Goal: Task Accomplishment & Management: Complete application form

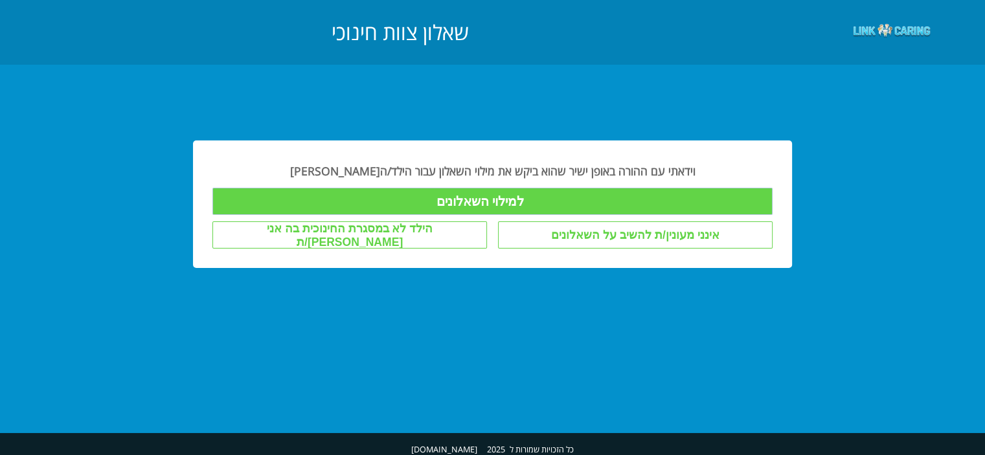
click at [491, 196] on input "למילוי השאלונים" at bounding box center [491, 201] width 559 height 27
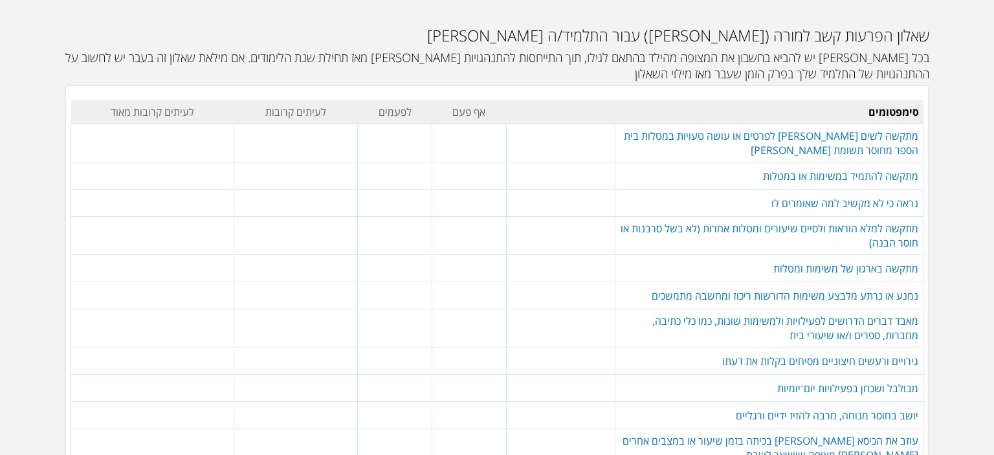
scroll to position [129, 0]
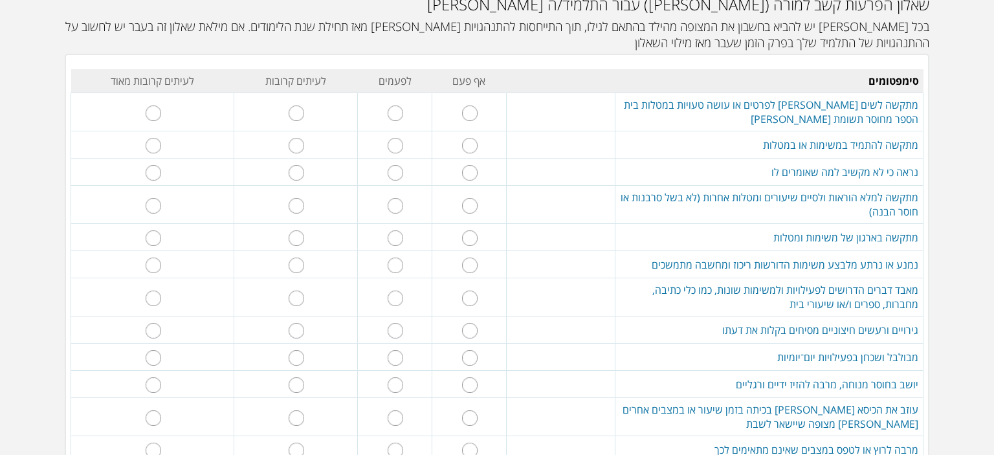
click at [300, 113] on input "radio" at bounding box center [297, 114] width 16 height 16
radio input "true"
click at [161, 144] on input "radio" at bounding box center [154, 146] width 16 height 16
radio input "true"
click at [161, 172] on input "radio" at bounding box center [154, 173] width 16 height 16
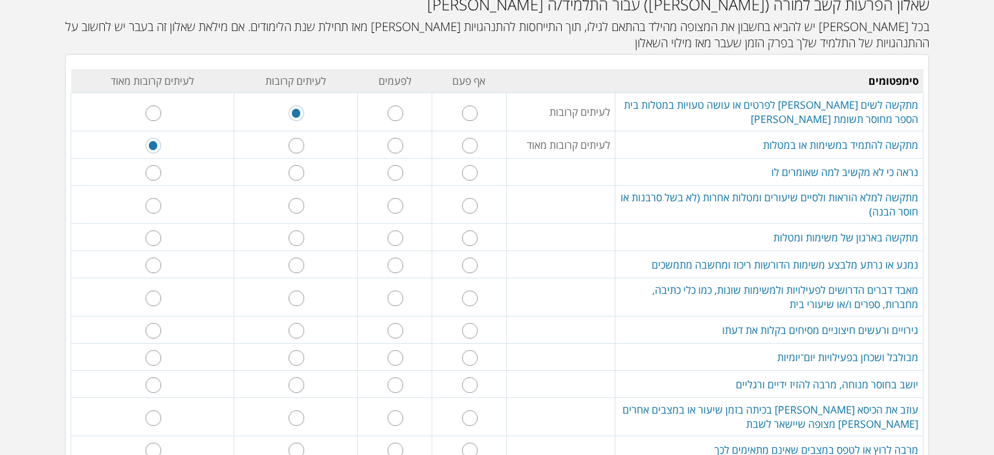
radio input "true"
click at [300, 205] on input "radio" at bounding box center [297, 206] width 16 height 16
radio input "true"
click at [394, 239] on input "radio" at bounding box center [396, 238] width 16 height 16
radio input "true"
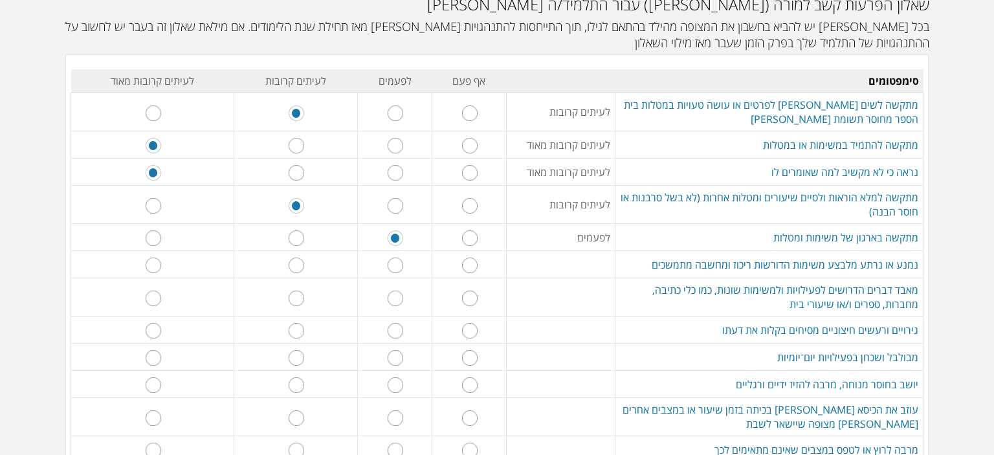
click at [397, 265] on input "radio" at bounding box center [396, 266] width 16 height 16
radio input "true"
click at [396, 298] on input "radio" at bounding box center [396, 299] width 16 height 16
radio input "true"
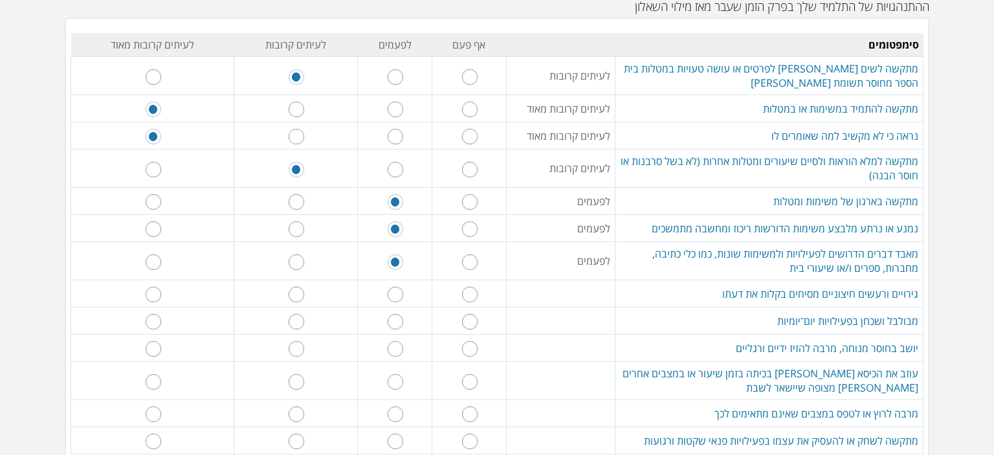
scroll to position [194, 0]
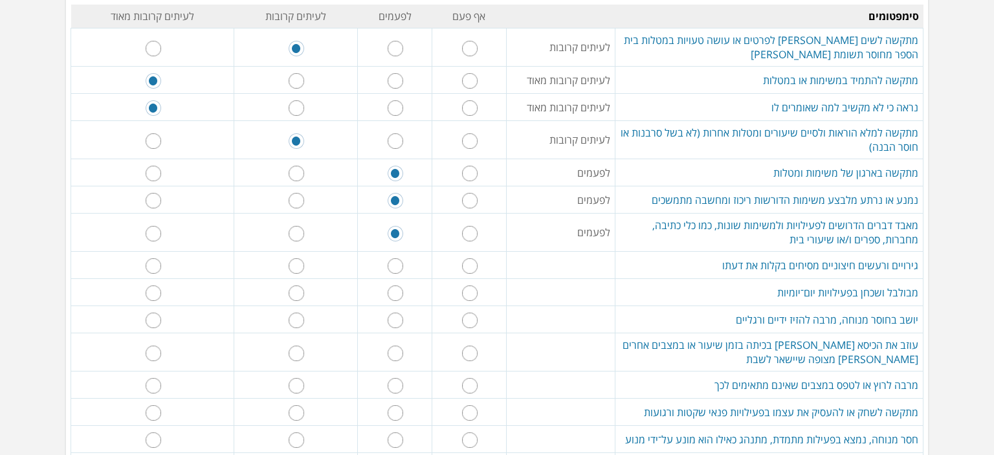
click at [302, 263] on input "radio" at bounding box center [297, 266] width 16 height 16
radio input "true"
click at [299, 291] on input "radio" at bounding box center [297, 293] width 16 height 16
radio input "true"
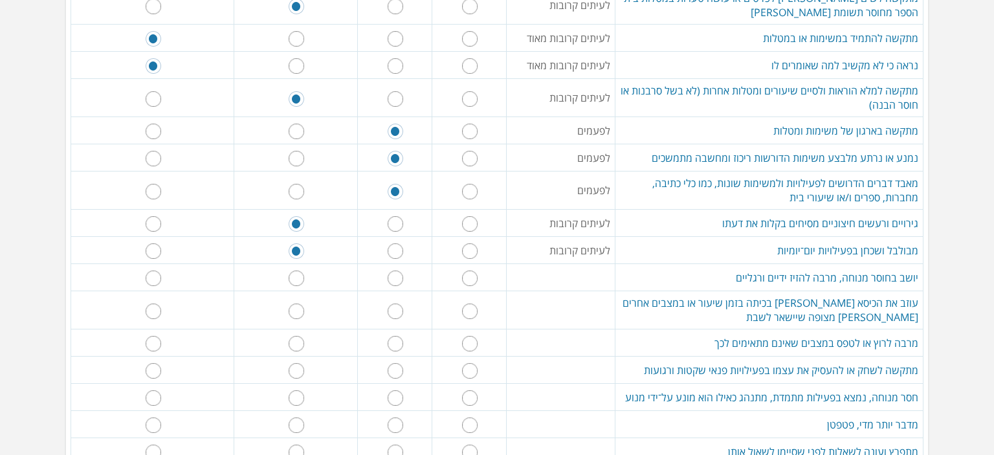
scroll to position [259, 0]
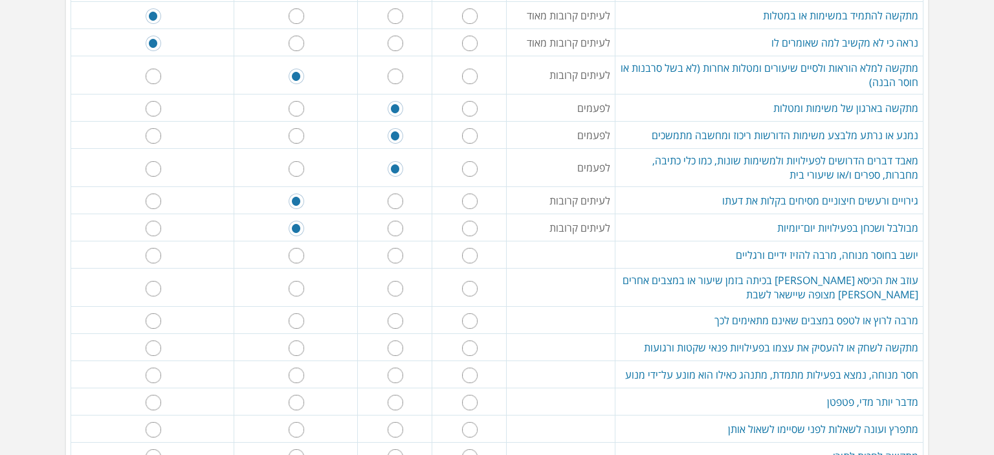
click at [470, 253] on input "radio" at bounding box center [470, 256] width 16 height 16
radio input "true"
click at [471, 284] on input "radio" at bounding box center [470, 289] width 16 height 16
radio input "true"
click at [469, 322] on input "radio" at bounding box center [470, 321] width 16 height 16
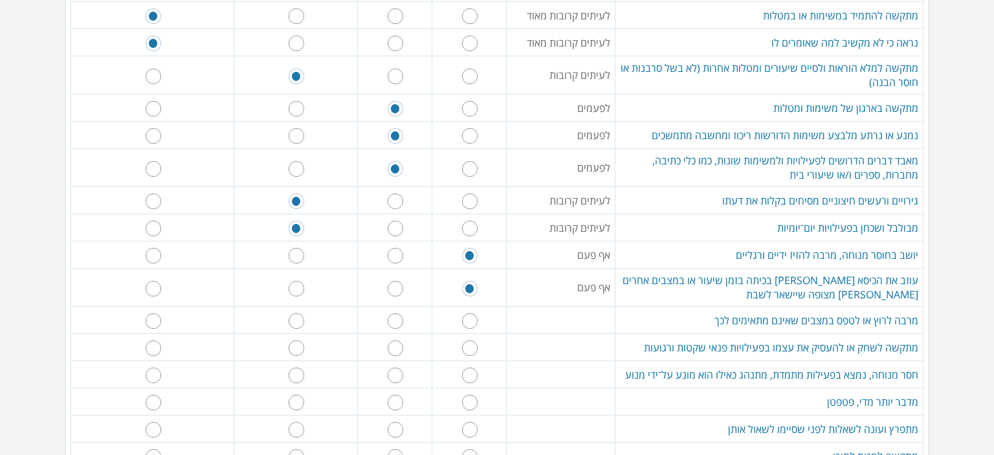
radio input "true"
click at [468, 346] on input "radio" at bounding box center [470, 348] width 16 height 16
radio input "true"
click at [471, 374] on input "radio" at bounding box center [470, 376] width 16 height 16
radio input "true"
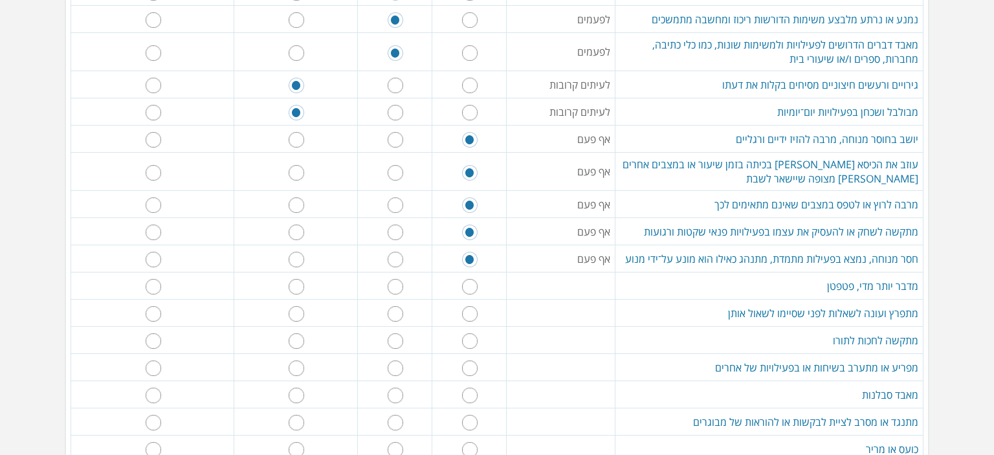
scroll to position [388, 0]
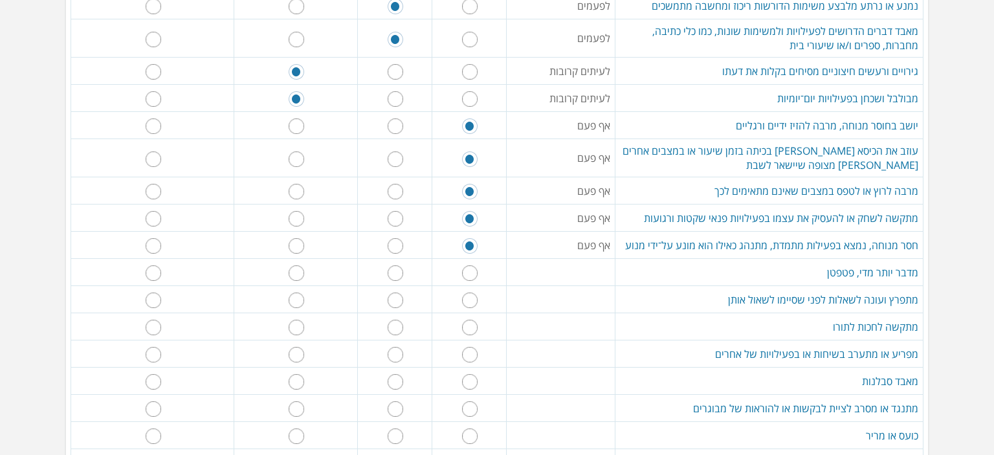
click at [396, 270] on input "radio" at bounding box center [396, 273] width 16 height 16
radio input "true"
click at [470, 294] on input "radio" at bounding box center [470, 301] width 16 height 16
radio input "true"
click at [394, 320] on input "radio" at bounding box center [396, 328] width 16 height 16
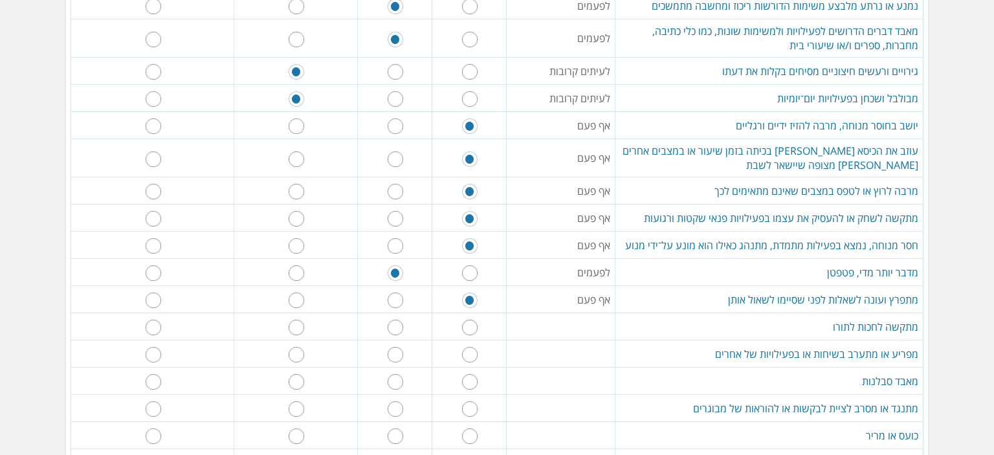
radio input "true"
click at [471, 350] on input "radio" at bounding box center [470, 355] width 16 height 16
radio input "true"
click at [396, 377] on input "radio" at bounding box center [396, 382] width 16 height 16
radio input "true"
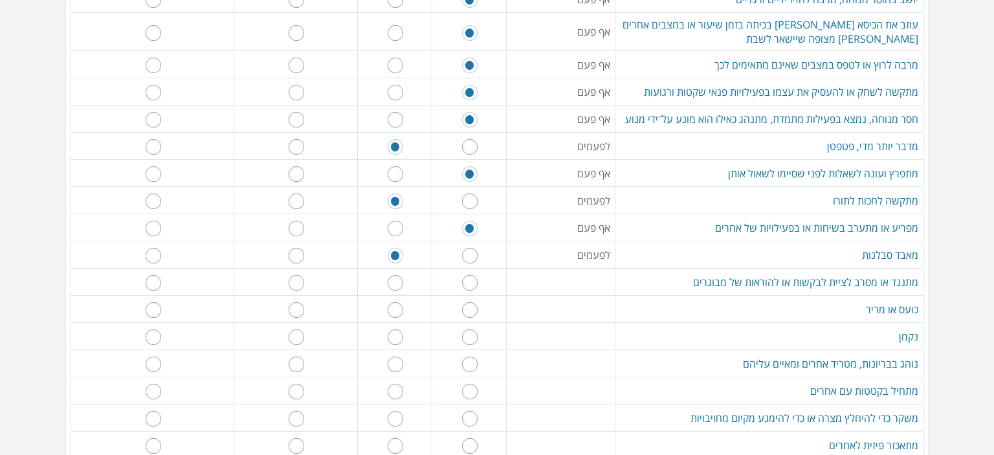
scroll to position [518, 0]
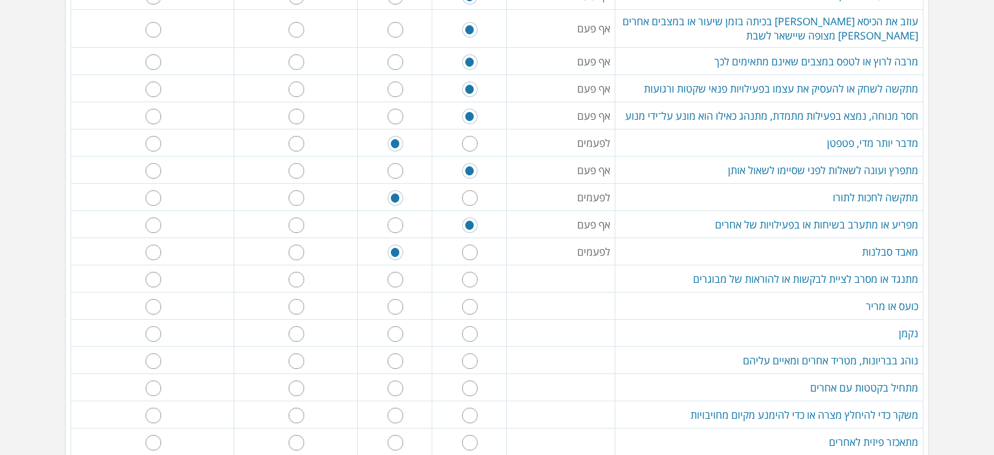
click at [469, 275] on input "radio" at bounding box center [470, 280] width 16 height 16
radio input "true"
click at [396, 301] on input "radio" at bounding box center [396, 307] width 16 height 16
radio input "true"
click at [470, 327] on input "radio" at bounding box center [470, 334] width 16 height 16
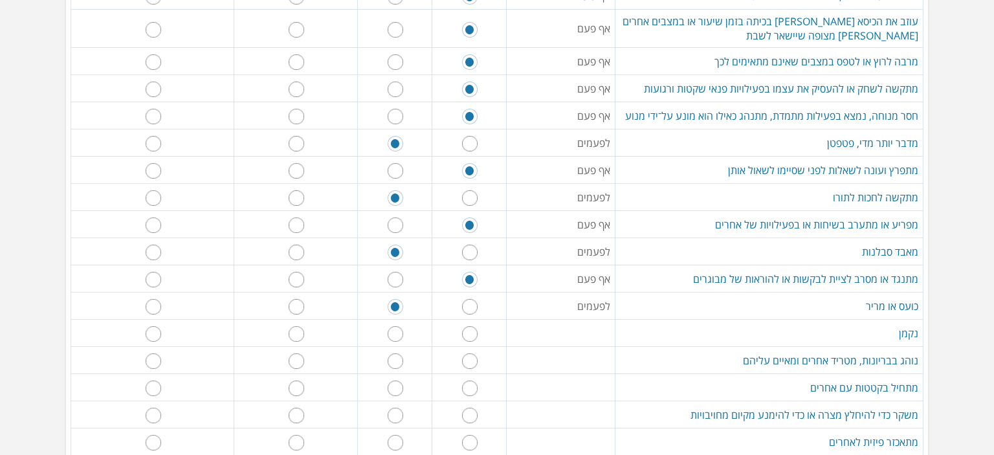
radio input "true"
click at [473, 362] on input "radio" at bounding box center [470, 361] width 16 height 16
radio input "true"
click at [473, 385] on input "radio" at bounding box center [470, 389] width 16 height 16
radio input "true"
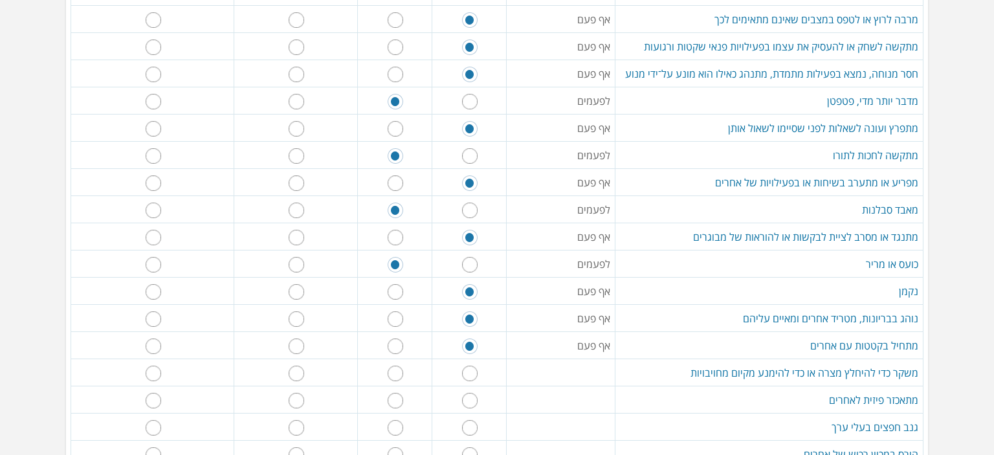
scroll to position [583, 0]
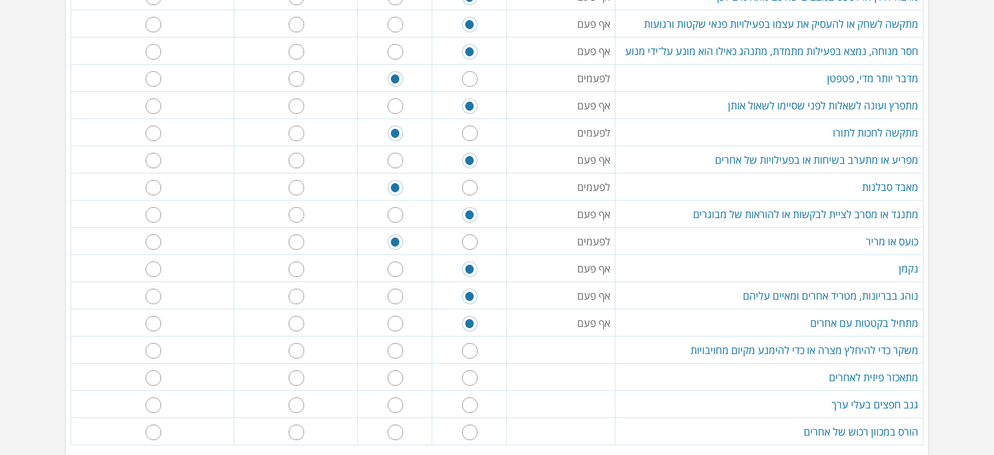
click at [476, 346] on input "radio" at bounding box center [470, 351] width 16 height 16
radio input "true"
click at [471, 373] on input "radio" at bounding box center [470, 378] width 16 height 16
radio input "true"
click at [469, 398] on input "radio" at bounding box center [470, 405] width 16 height 16
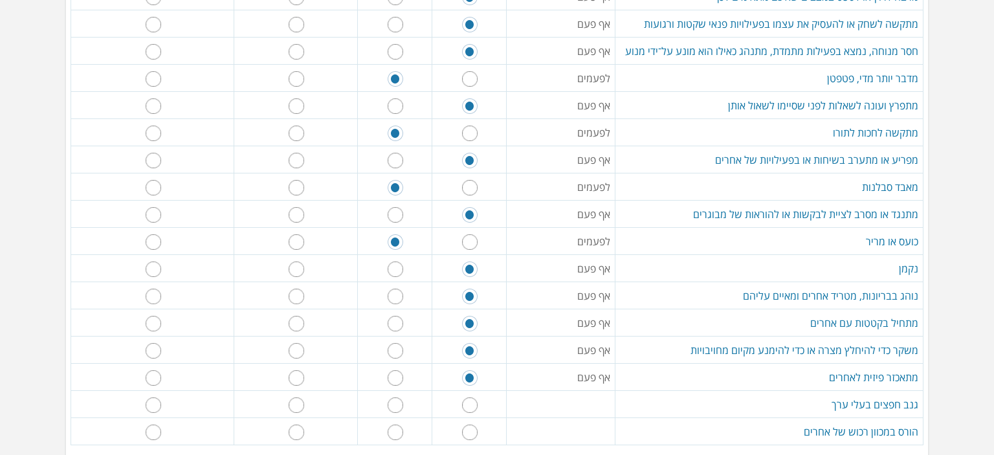
radio input "true"
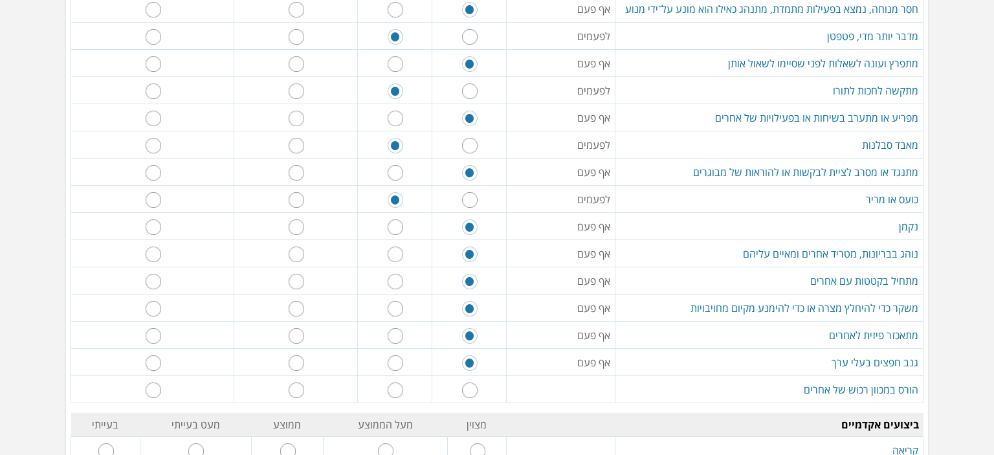
scroll to position [647, 0]
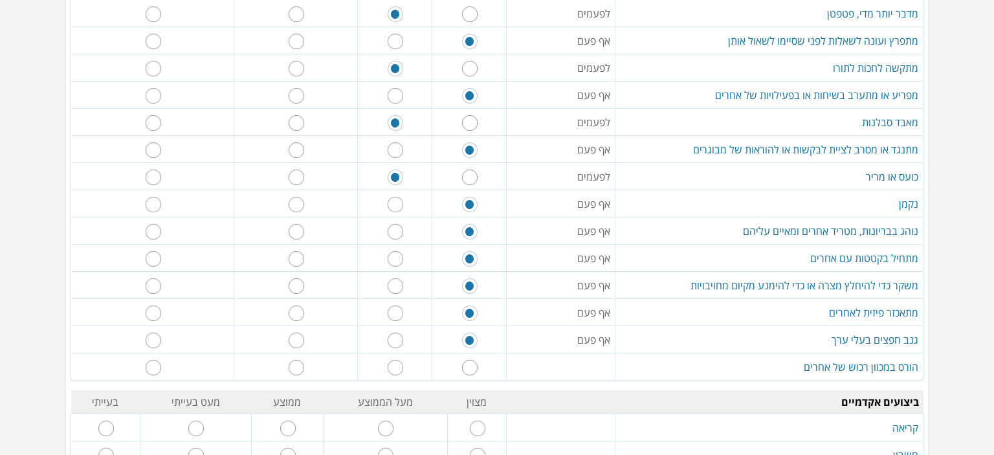
click at [471, 364] on input "radio" at bounding box center [470, 368] width 16 height 16
radio input "true"
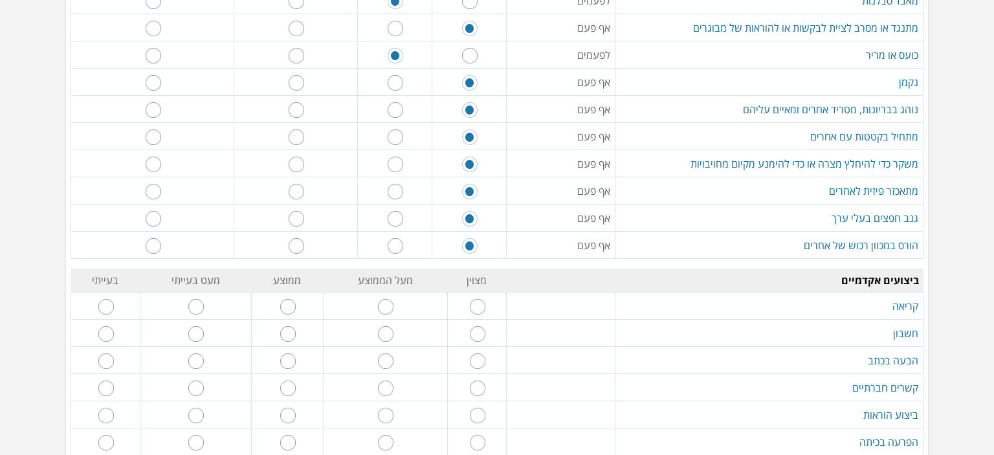
scroll to position [777, 0]
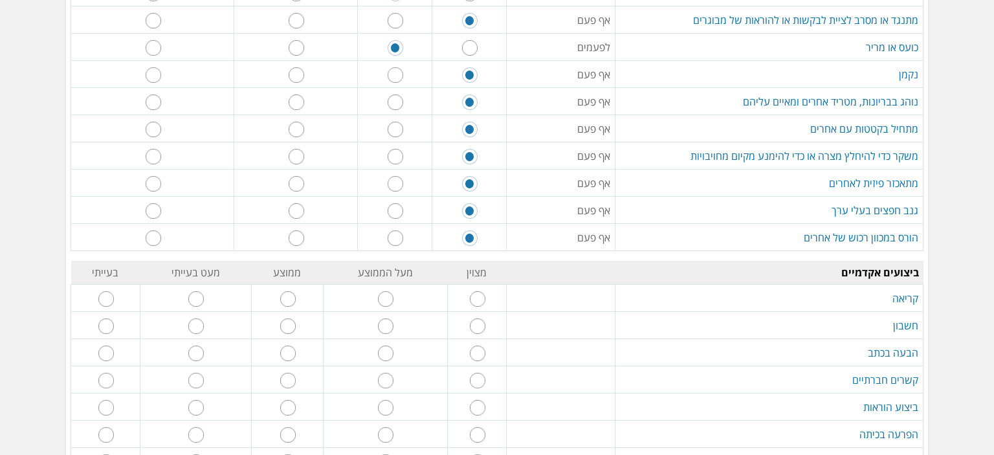
click at [204, 291] on input "radio" at bounding box center [196, 299] width 16 height 16
radio input "true"
click at [109, 320] on input "radio" at bounding box center [106, 326] width 16 height 16
radio input "true"
click at [111, 349] on input "radio" at bounding box center [106, 354] width 16 height 16
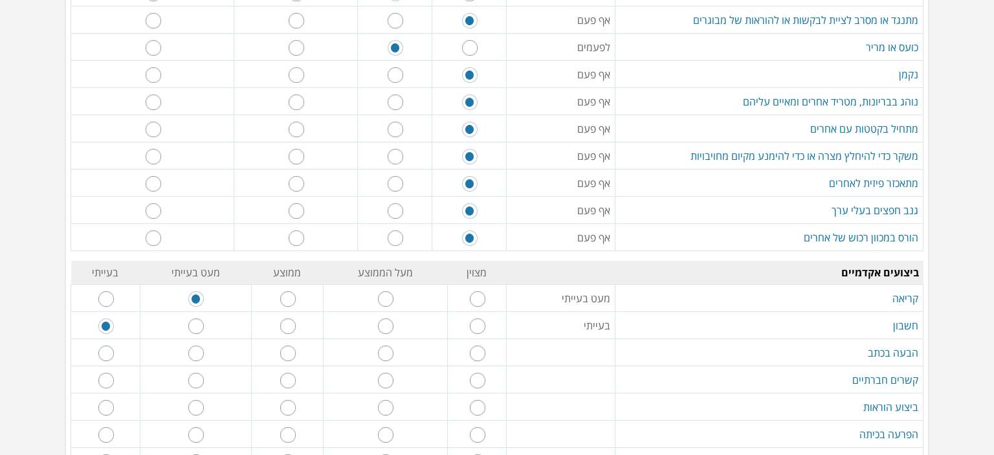
radio input "true"
click at [291, 373] on input "radio" at bounding box center [288, 381] width 16 height 16
radio input "true"
click at [289, 405] on input "radio" at bounding box center [288, 408] width 16 height 16
radio input "true"
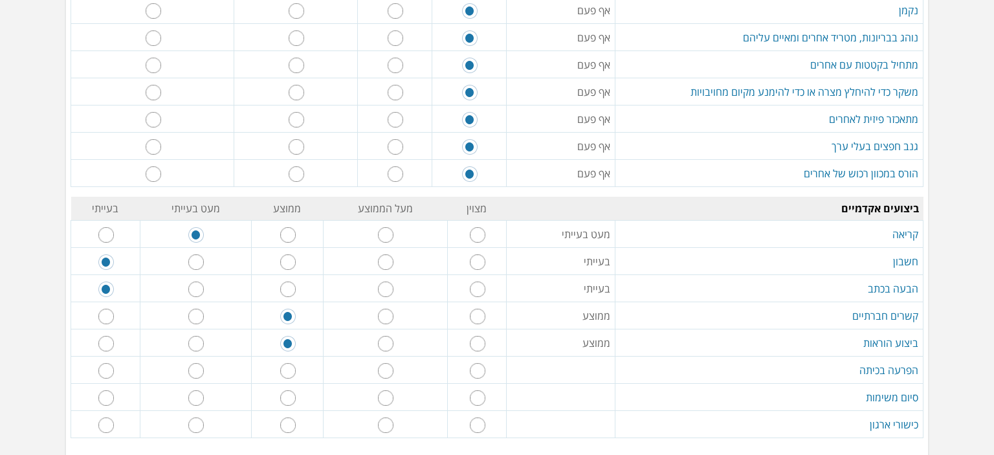
scroll to position [841, 0]
click at [482, 362] on input "radio" at bounding box center [478, 370] width 16 height 16
radio input "true"
click at [201, 364] on input "radio" at bounding box center [196, 370] width 16 height 16
radio input "true"
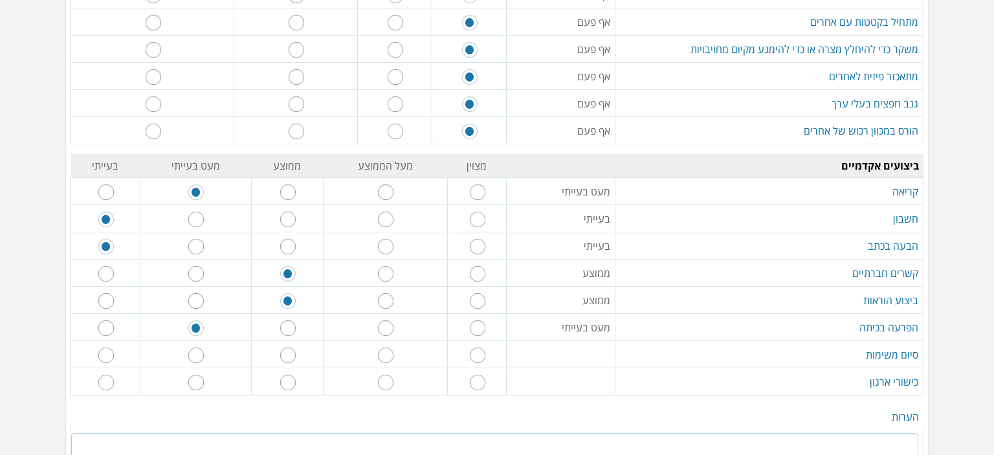
scroll to position [906, 0]
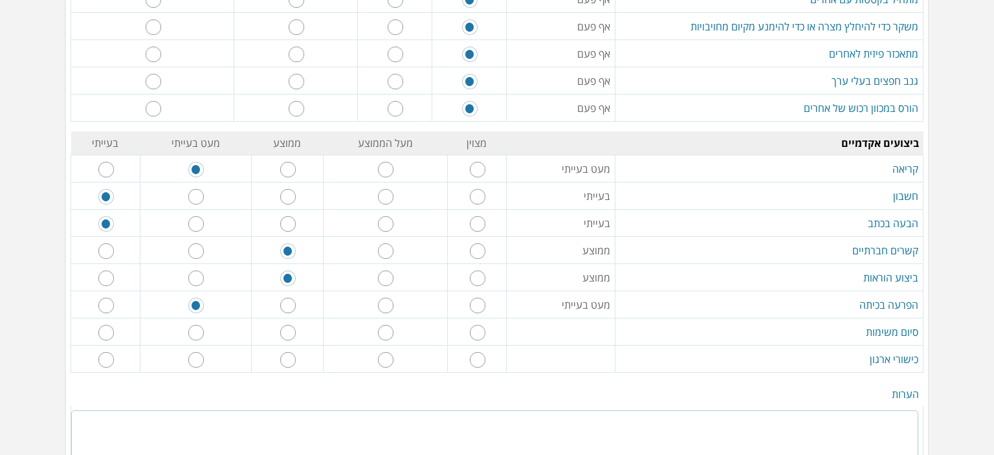
click at [204, 328] on input "radio" at bounding box center [196, 333] width 16 height 16
radio input "true"
click at [203, 354] on input "radio" at bounding box center [196, 360] width 16 height 16
radio input "true"
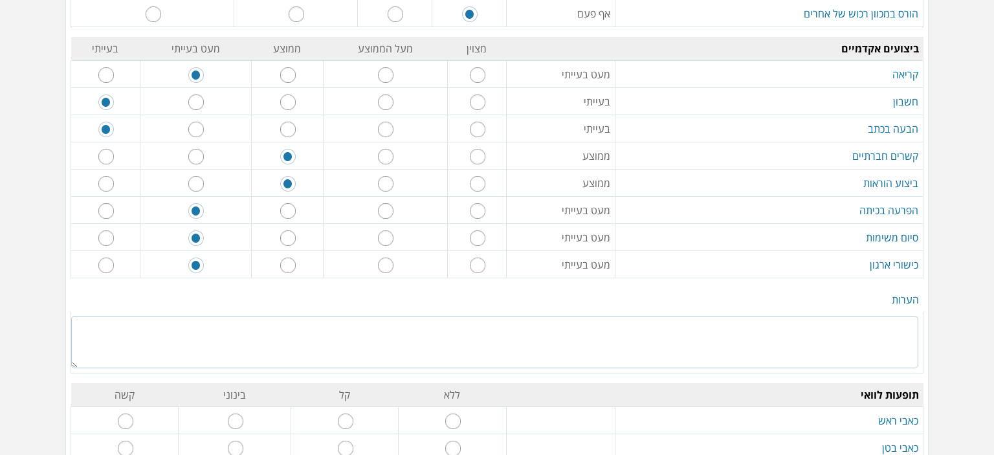
scroll to position [971, 0]
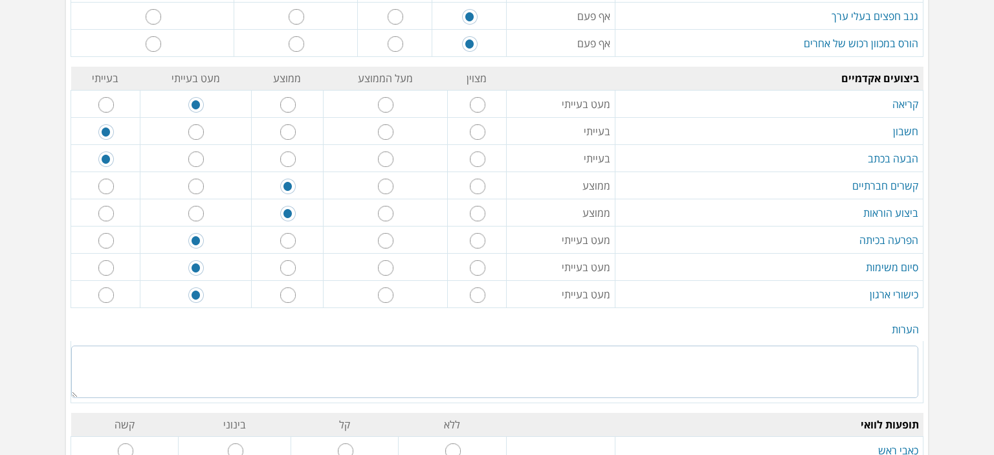
click at [881, 354] on textarea at bounding box center [494, 372] width 847 height 52
click at [885, 346] on textarea "ההכרות עם מיקה" at bounding box center [494, 372] width 847 height 52
drag, startPoint x: 887, startPoint y: 346, endPoint x: 928, endPoint y: 447, distance: 108.9
click at [887, 347] on textarea "ההכרות עם מיקה" at bounding box center [494, 372] width 847 height 52
click at [834, 347] on textarea "ההכרות שלי עם מיקה" at bounding box center [494, 372] width 847 height 52
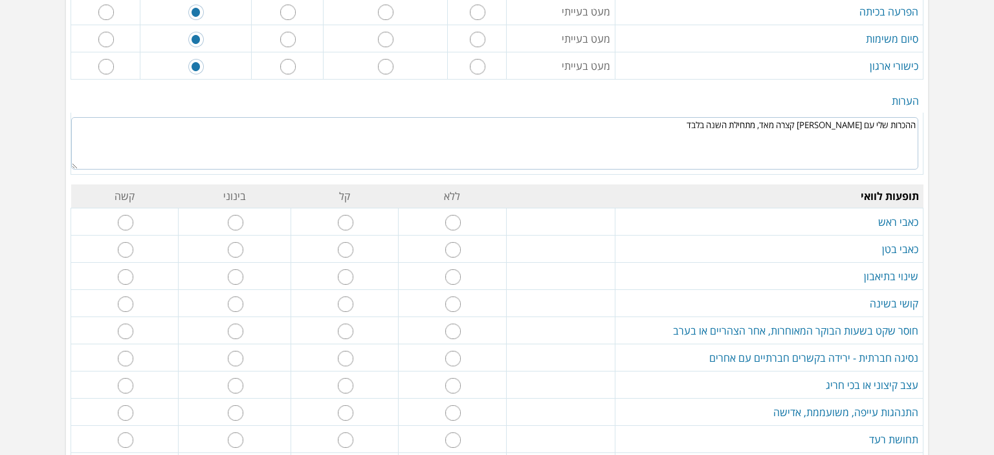
scroll to position [1230, 0]
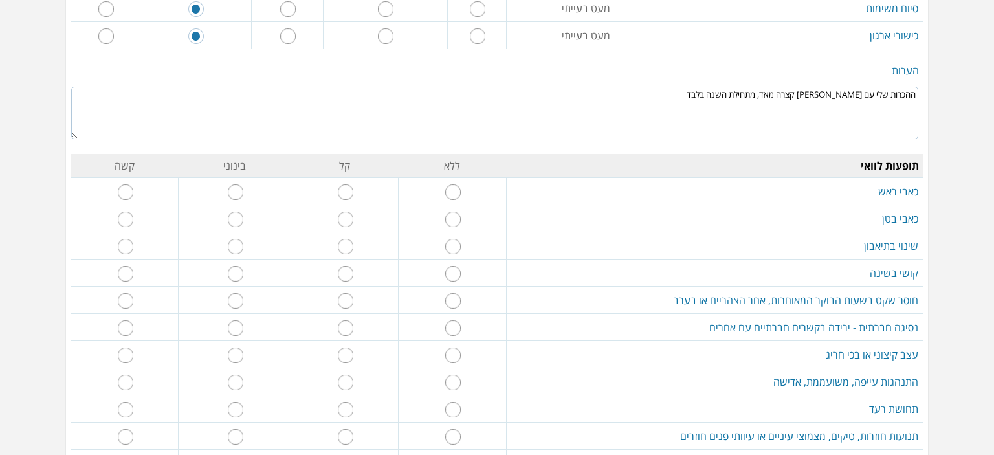
type textarea "ההכרות שלי עם מיקה קצרה מאד, מתחילת השנה בלבד"
click at [349, 186] on input "radio" at bounding box center [346, 192] width 16 height 16
radio input "true"
click at [348, 212] on input "radio" at bounding box center [346, 220] width 16 height 16
radio input "true"
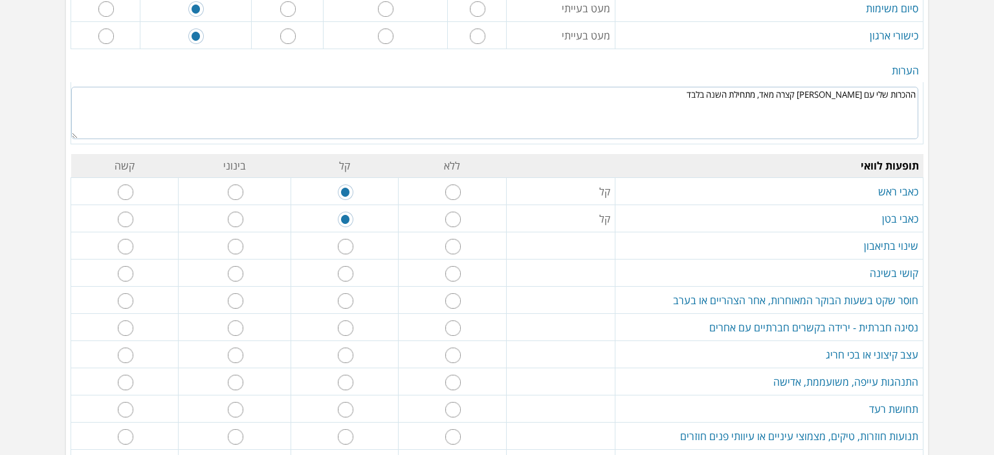
click at [454, 243] on input "radio" at bounding box center [453, 247] width 16 height 16
radio input "true"
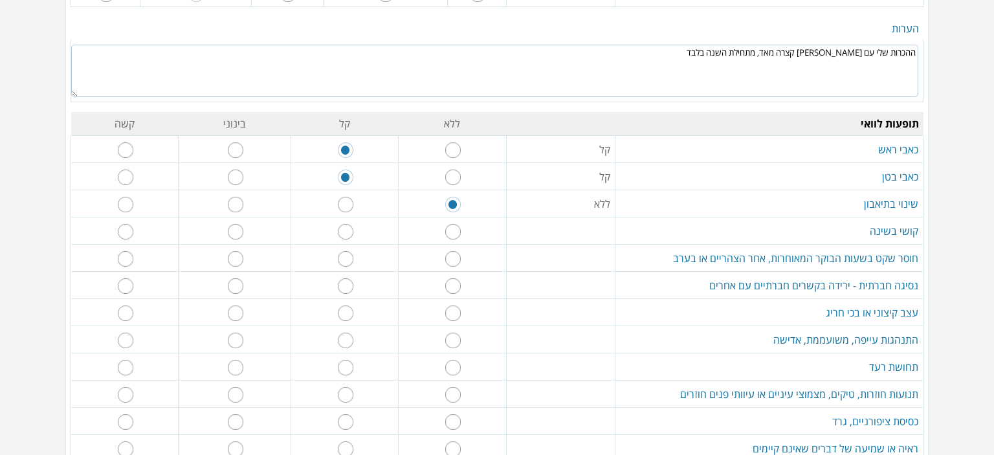
scroll to position [1295, 0]
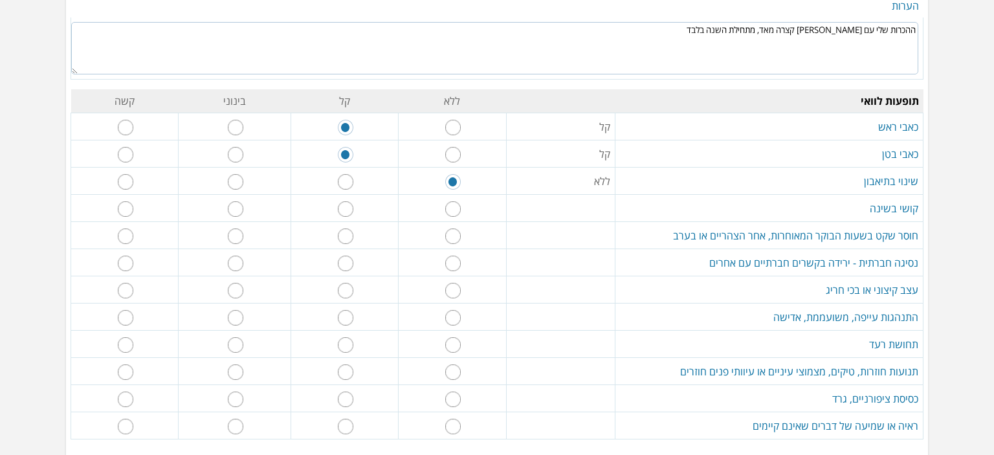
click at [344, 201] on input "radio" at bounding box center [346, 209] width 16 height 16
radio input "true"
click at [454, 228] on input "radio" at bounding box center [453, 236] width 16 height 16
radio input "true"
click at [453, 256] on input "radio" at bounding box center [453, 264] width 16 height 16
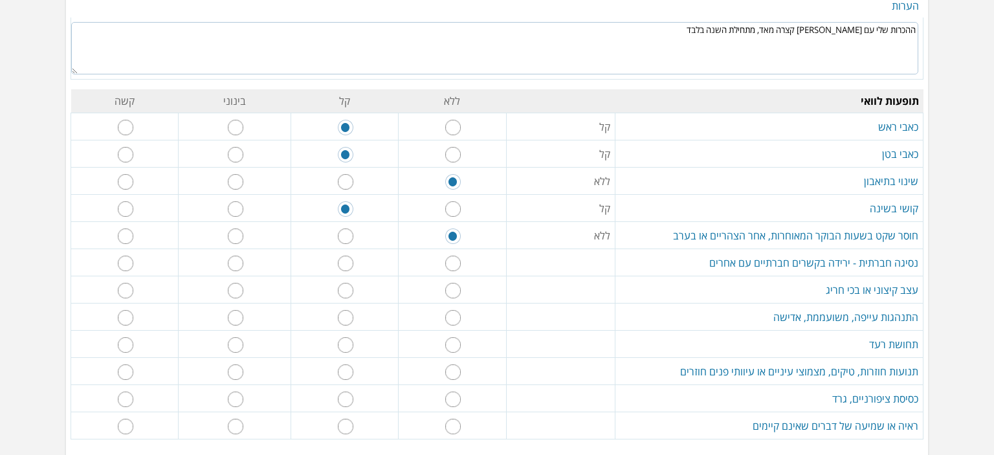
radio input "true"
click at [450, 228] on input "radio" at bounding box center [453, 236] width 16 height 16
click at [350, 201] on input "radio" at bounding box center [346, 209] width 16 height 16
click at [549, 199] on td "קל" at bounding box center [560, 208] width 109 height 27
drag, startPoint x: 348, startPoint y: 203, endPoint x: 449, endPoint y: 201, distance: 101.6
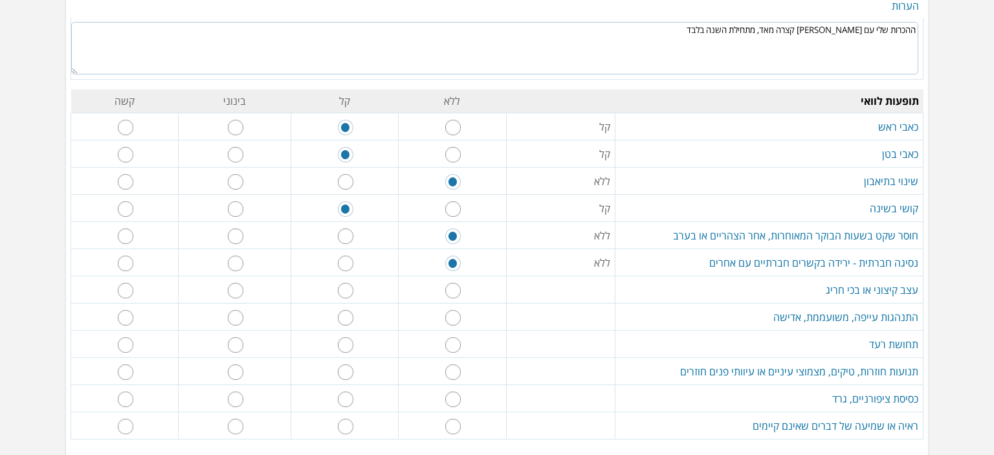
click at [449, 201] on input "radio" at bounding box center [453, 209] width 16 height 16
radio input "true"
click at [515, 201] on td "ללא" at bounding box center [560, 208] width 109 height 27
click at [351, 283] on input "radio" at bounding box center [346, 291] width 16 height 16
radio input "true"
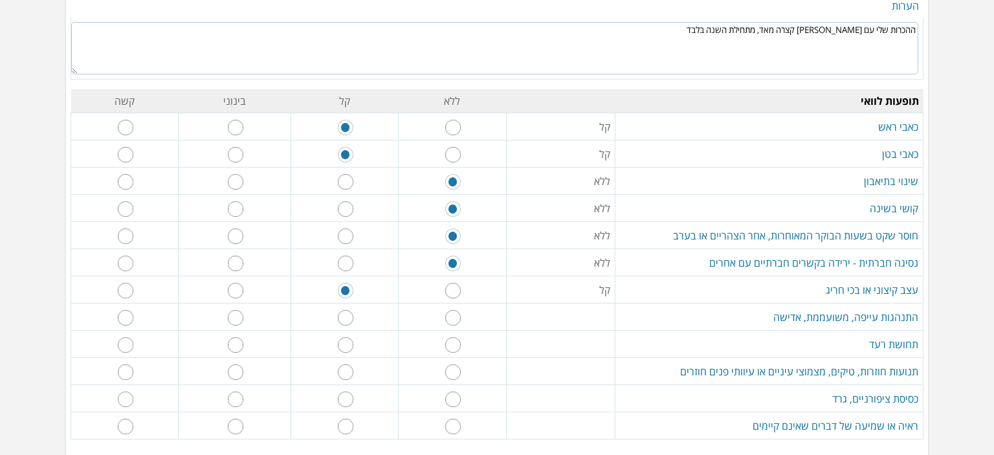
click at [238, 310] on input "radio" at bounding box center [236, 318] width 16 height 16
radio input "true"
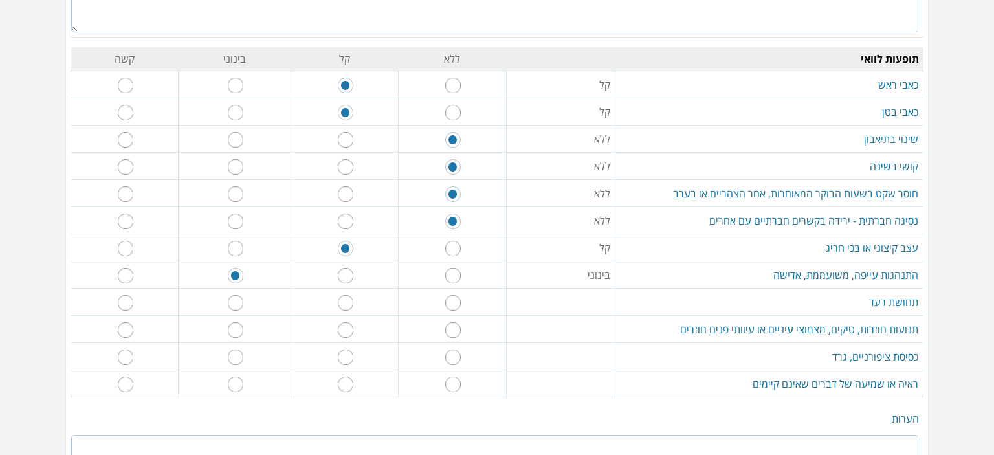
scroll to position [1359, 0]
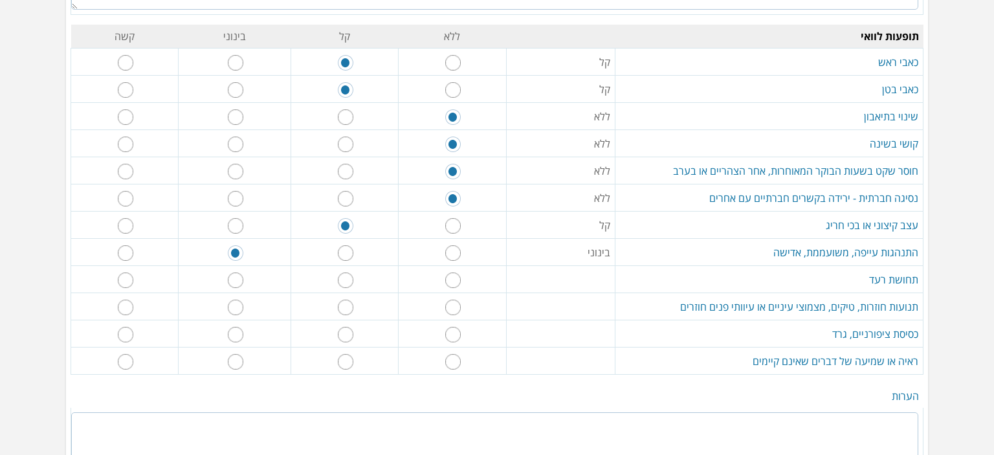
click at [451, 273] on input "radio" at bounding box center [453, 281] width 16 height 16
radio input "true"
click at [452, 300] on input "radio" at bounding box center [453, 308] width 16 height 16
radio input "true"
click at [456, 327] on input "radio" at bounding box center [453, 335] width 16 height 16
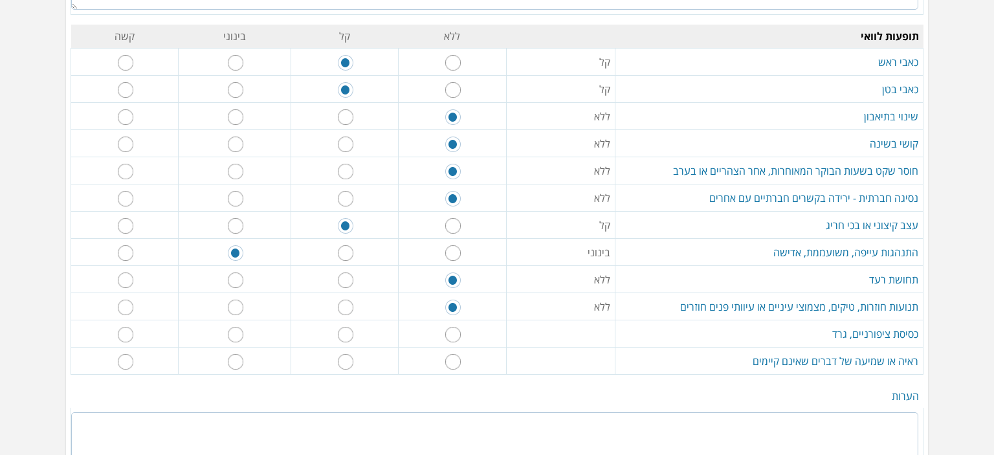
radio input "true"
click at [453, 354] on input "radio" at bounding box center [453, 362] width 16 height 16
radio input "true"
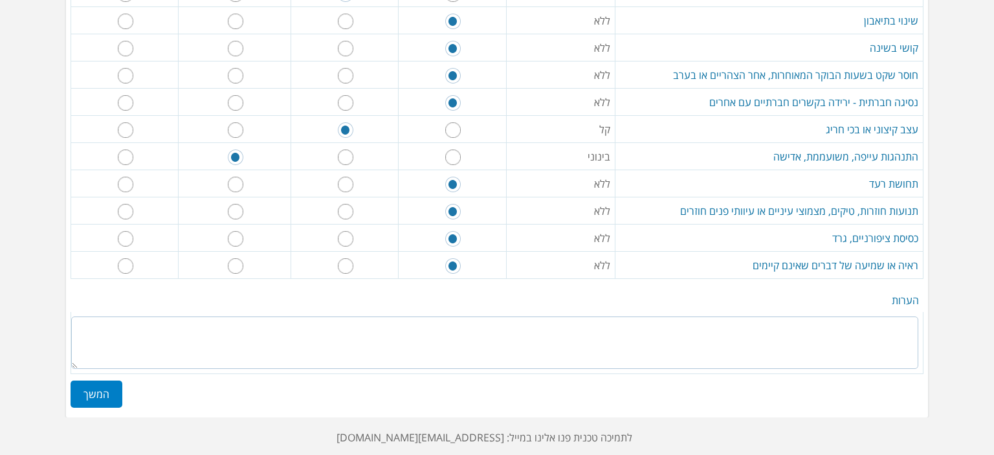
scroll to position [1457, 0]
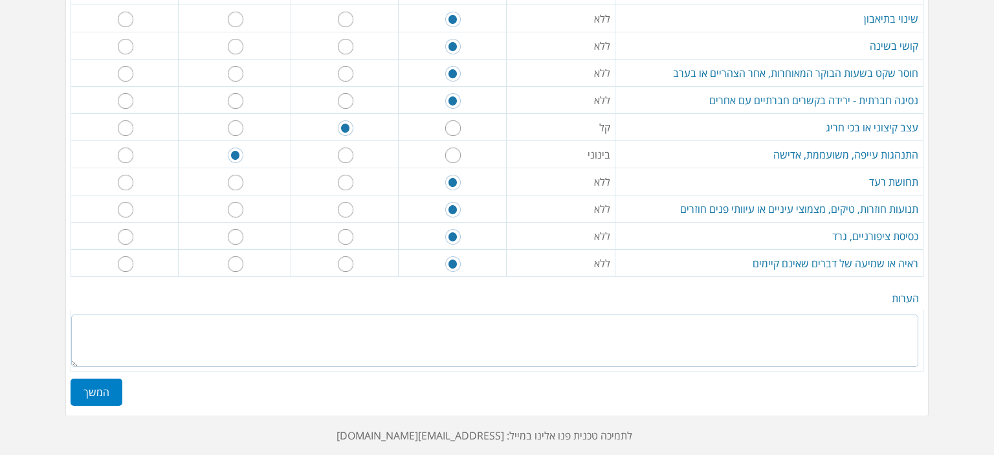
click at [107, 383] on label "המשך" at bounding box center [97, 392] width 52 height 27
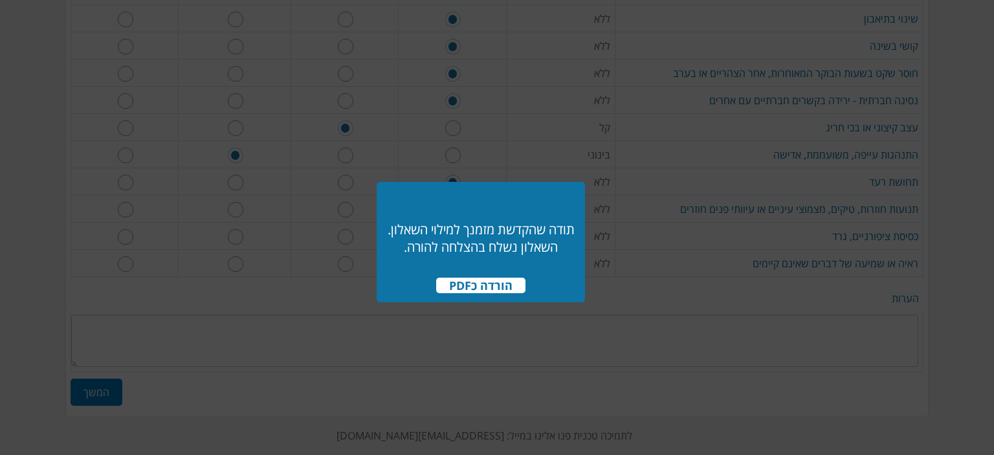
click at [462, 291] on span "הורדה כPDF" at bounding box center [480, 286] width 89 height 16
